Goal: Information Seeking & Learning: Find specific page/section

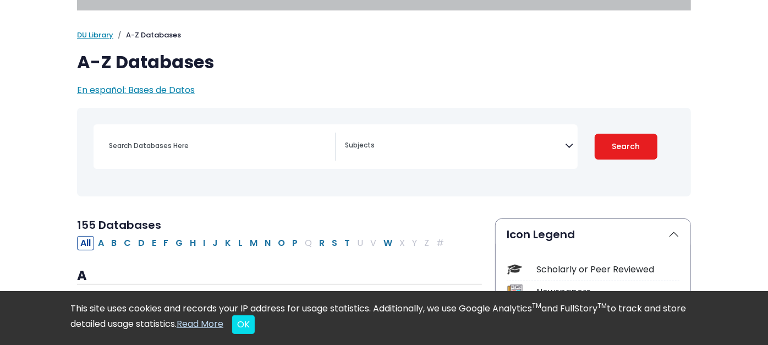
scroll to position [122, 0]
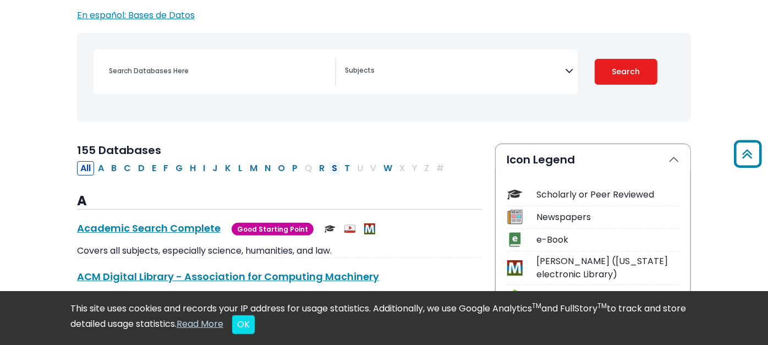
drag, startPoint x: 281, startPoint y: 166, endPoint x: 283, endPoint y: 177, distance: 11.1
click at [329, 166] on button "S" at bounding box center [335, 168] width 12 height 14
select select "Database Subject Filter"
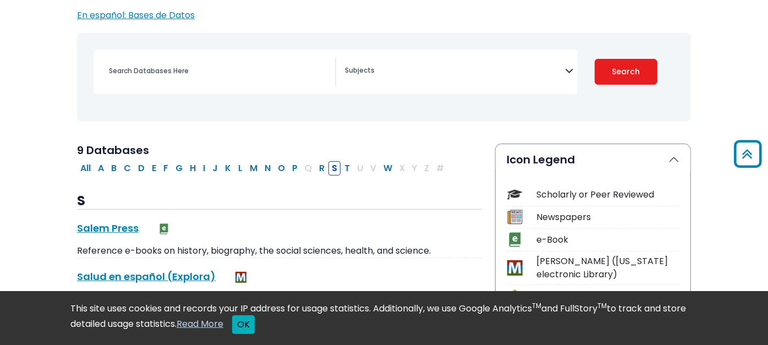
click at [232, 326] on button "OK" at bounding box center [243, 324] width 23 height 19
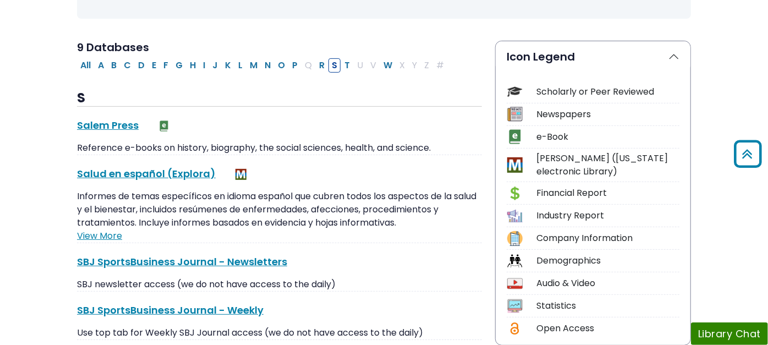
scroll to position [244, 0]
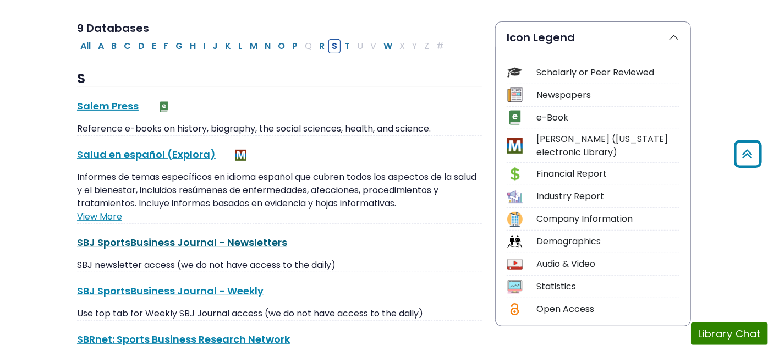
click at [152, 239] on link "SBJ SportsBusiness Journal - Newsletters This link opens in a new window" at bounding box center [182, 243] width 210 height 14
